Goal: Task Accomplishment & Management: Use online tool/utility

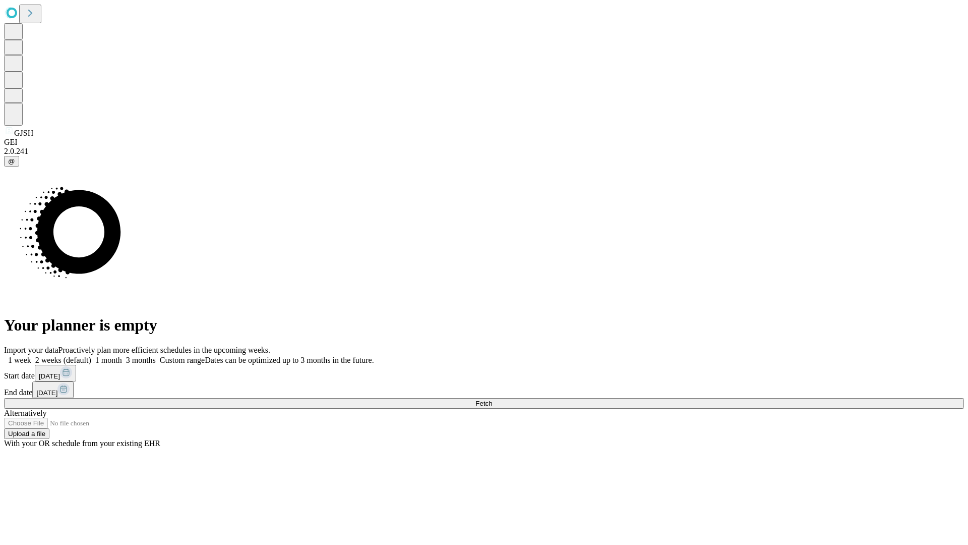
click at [492, 399] on span "Fetch" at bounding box center [484, 403] width 17 height 8
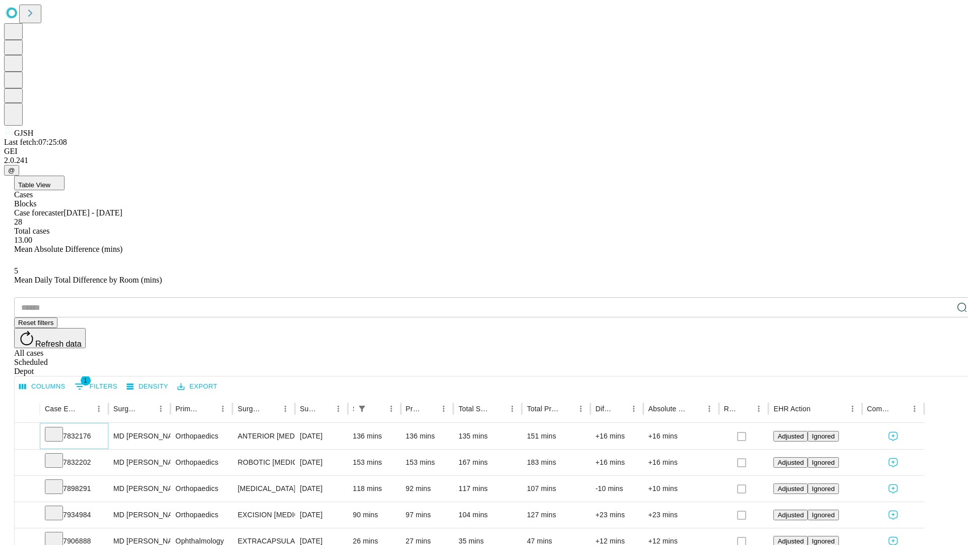
click at [59, 428] on icon at bounding box center [54, 433] width 10 height 10
